Goal: Connect with others: Connect with other users

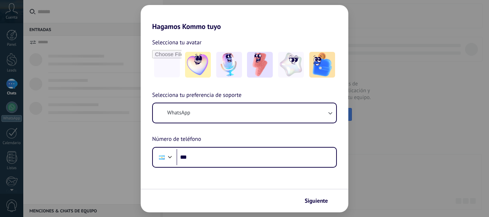
click at [208, 113] on button "WhatsApp" at bounding box center [244, 112] width 183 height 19
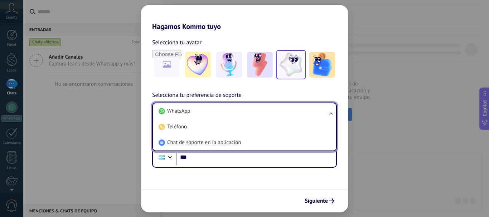
click at [288, 59] on img at bounding box center [291, 65] width 26 height 26
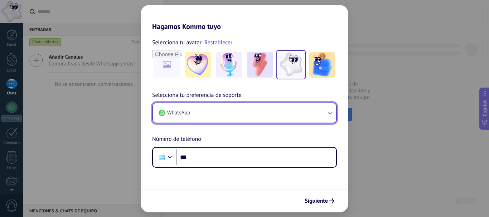
click at [185, 112] on span "WhatsApp" at bounding box center [178, 113] width 23 height 7
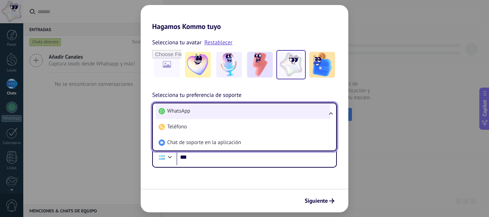
click at [185, 111] on span "WhatsApp" at bounding box center [178, 111] width 23 height 7
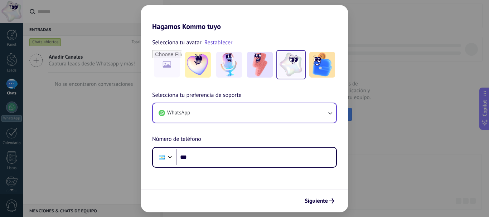
click at [213, 168] on form "Selecciona tu avatar Restablecer Selecciona tu preferencia de soporte WhatsApp …" at bounding box center [245, 122] width 208 height 182
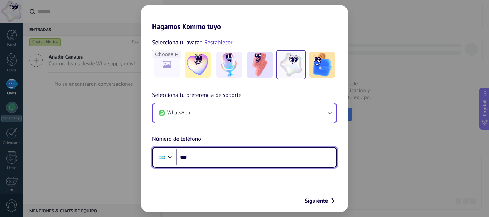
click at [210, 160] on input "***" at bounding box center [256, 157] width 160 height 16
type input "**********"
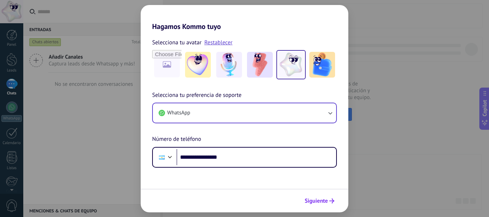
click at [322, 204] on span "Siguiente" at bounding box center [316, 201] width 23 height 5
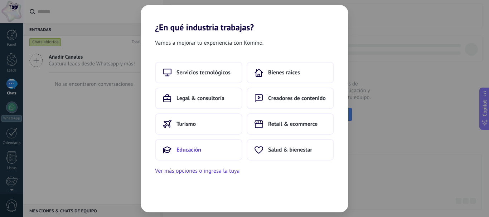
click at [199, 149] on span "Educación" at bounding box center [188, 149] width 25 height 7
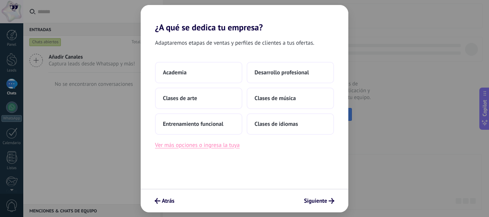
click at [212, 144] on button "Ver más opciones o ingresa la tuya" at bounding box center [197, 145] width 84 height 9
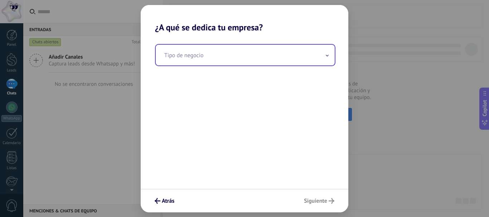
drag, startPoint x: 202, startPoint y: 64, endPoint x: 204, endPoint y: 60, distance: 4.0
click at [203, 64] on input "text" at bounding box center [245, 55] width 179 height 21
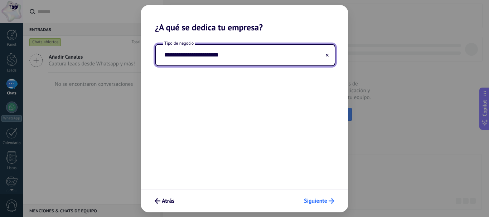
type input "**********"
click at [323, 199] on span "Siguiente" at bounding box center [315, 201] width 23 height 5
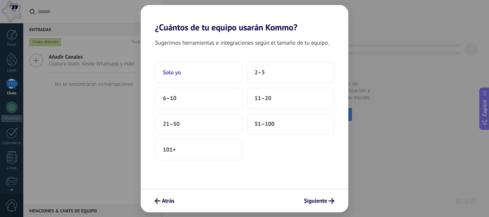
click at [217, 68] on button "Solo yo" at bounding box center [198, 72] width 87 height 21
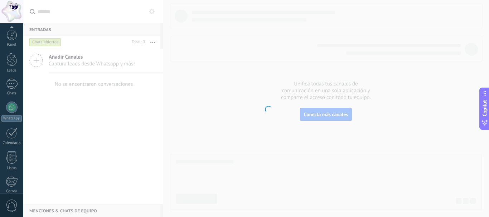
scroll to position [81, 0]
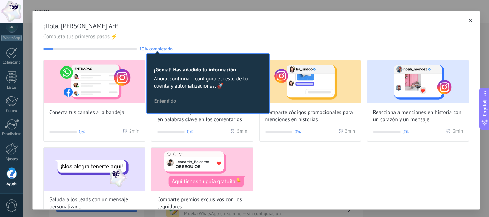
click at [327, 190] on div "Conecta tus canales a la bandeja 0% 2 min Envía códigos promocionales basados e…" at bounding box center [256, 144] width 426 height 169
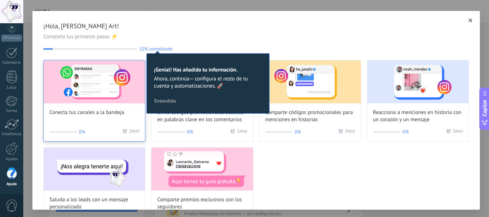
click at [112, 121] on div "Conecta tus canales a la bandeja 0% 2 min" at bounding box center [94, 101] width 102 height 82
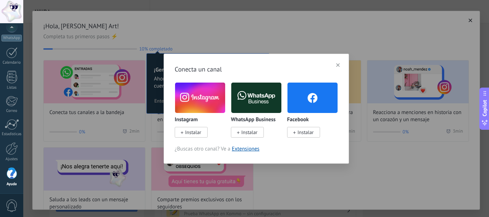
click at [190, 133] on span "Instalar" at bounding box center [193, 132] width 16 height 6
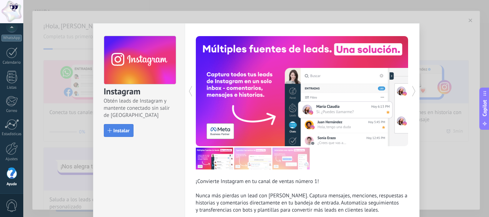
click at [127, 127] on button "Instalar" at bounding box center [119, 130] width 30 height 13
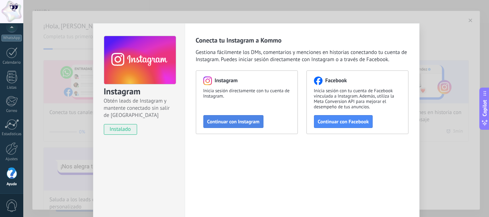
click at [227, 125] on button "Continuar con Instagram" at bounding box center [233, 121] width 60 height 13
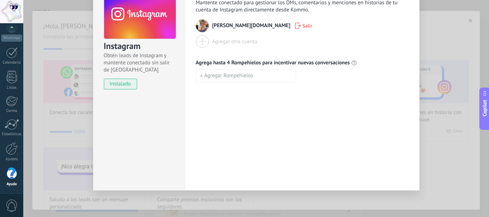
scroll to position [46, 0]
click at [445, 81] on div "Instagram Obtén leads de Instagram y mantente conectado sin salir de Kommo inst…" at bounding box center [256, 108] width 466 height 217
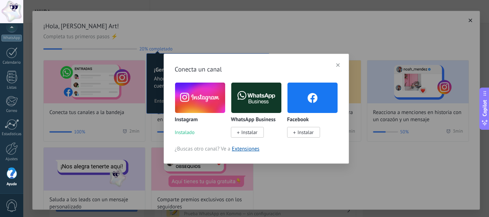
click at [338, 66] on use "button" at bounding box center [338, 65] width 4 height 4
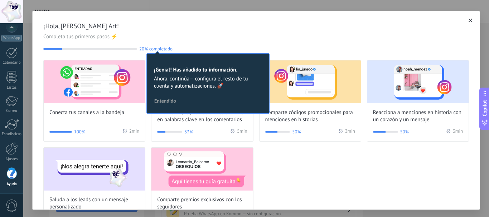
drag, startPoint x: 200, startPoint y: 52, endPoint x: 244, endPoint y: 72, distance: 47.7
click at [201, 52] on div "¡Hola, [PERSON_NAME] Art! Completa tus primeros pasos ⚡ 20% completado 20 ¡Geni…" at bounding box center [256, 125] width 447 height 229
click at [160, 95] on div "¡Genial! Has añadido tu información. Ahora, continúa— configura el resto de tu …" at bounding box center [207, 83] width 123 height 60
click at [163, 99] on span "Entendido" at bounding box center [165, 100] width 22 height 5
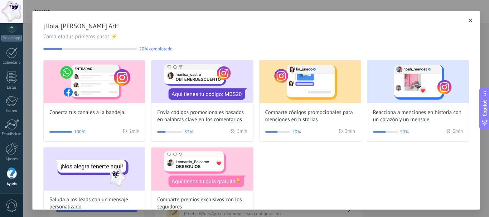
click at [467, 18] on button "button" at bounding box center [470, 20] width 7 height 7
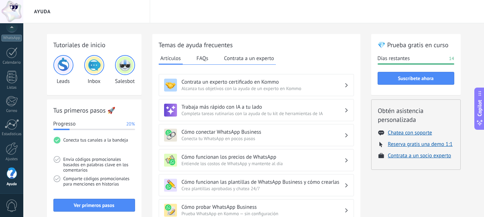
click at [98, 64] on img at bounding box center [94, 65] width 17 height 17
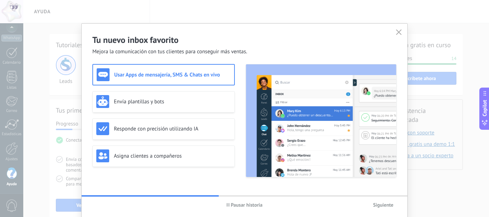
click at [152, 73] on h3 "Usar Apps de mensajería, SMS & Chats en vivo" at bounding box center [172, 75] width 116 height 7
click at [377, 207] on span "Siguiente" at bounding box center [383, 205] width 20 height 5
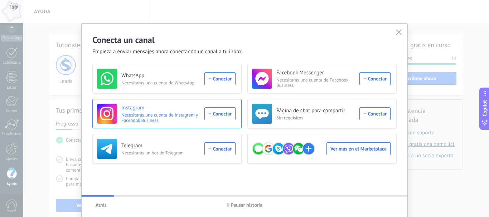
click at [221, 112] on div "Instagram Necesitarás una cuenta de Instagram y Facebook Business Conectar" at bounding box center [166, 114] width 139 height 20
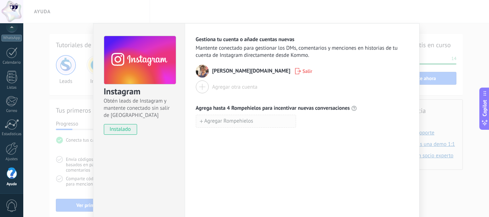
click at [228, 121] on span "Agregar Rompehielos" at bounding box center [228, 121] width 49 height 5
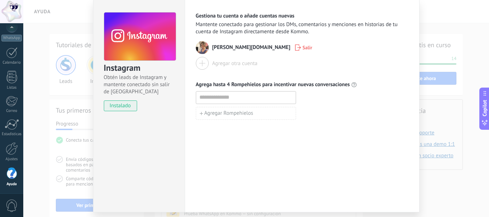
scroll to position [46, 0]
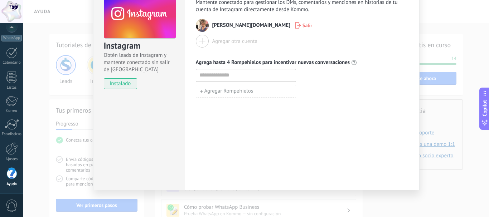
click at [450, 81] on div "Instagram Obtén leads de Instagram y mantente conectado sin salir de Kommo inst…" at bounding box center [256, 108] width 466 height 217
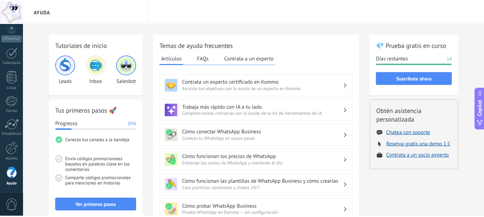
scroll to position [0, 0]
